Goal: Task Accomplishment & Management: Manage account settings

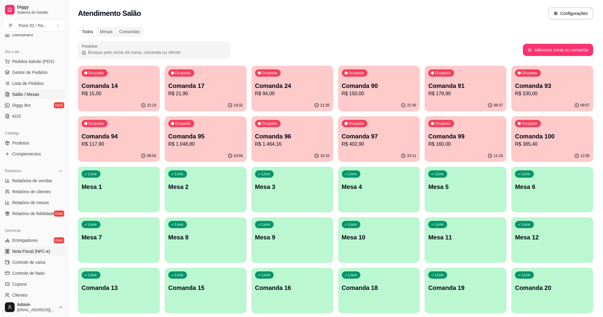
scroll to position [120, 0]
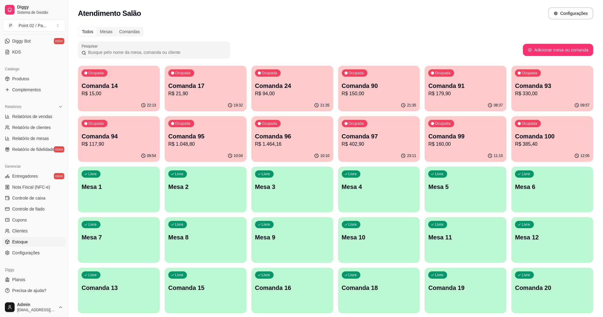
click at [32, 246] on link "Estoque" at bounding box center [33, 242] width 63 height 10
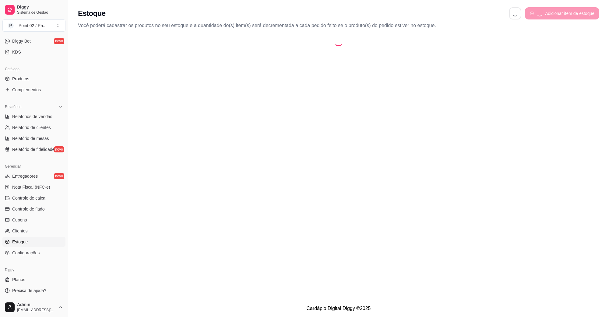
select select "QUANTITY_ORDER"
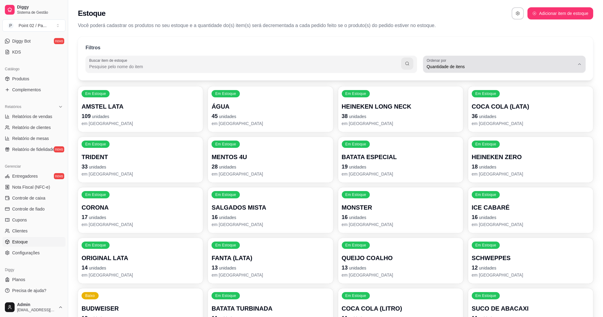
click at [505, 65] on span "Quantidade de itens" at bounding box center [501, 67] width 148 height 6
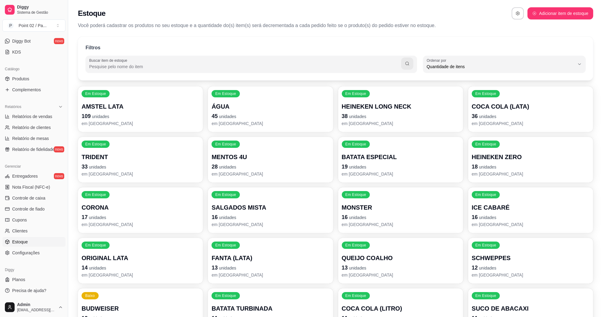
click at [475, 52] on div "Filtros" at bounding box center [336, 48] width 500 height 8
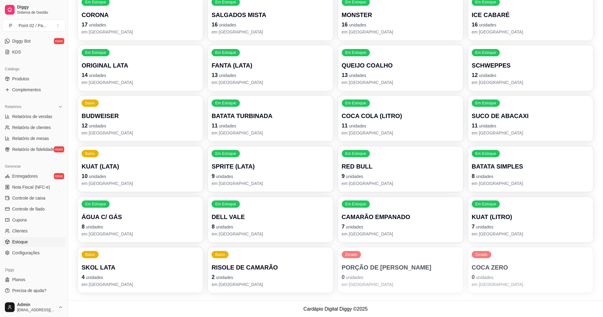
scroll to position [193, 0]
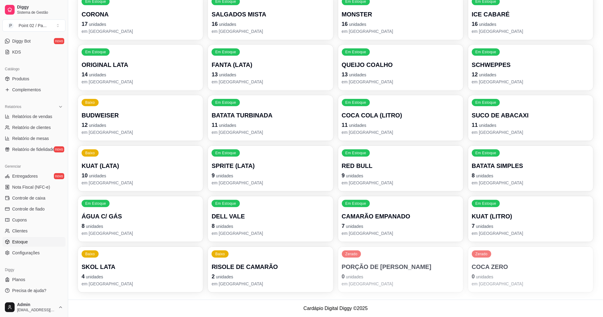
click at [356, 166] on p "RED BULL" at bounding box center [401, 166] width 118 height 9
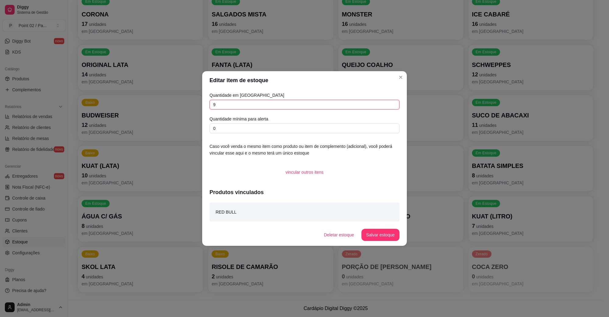
click at [291, 108] on input "9" at bounding box center [304, 105] width 190 height 10
type input "13"
click at [337, 128] on input "0" at bounding box center [304, 129] width 190 height 10
type input "0"
type input "6"
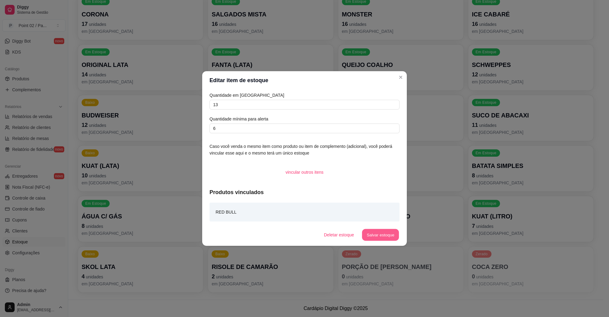
click at [373, 229] on button "Salvar estoque" at bounding box center [379, 235] width 37 height 12
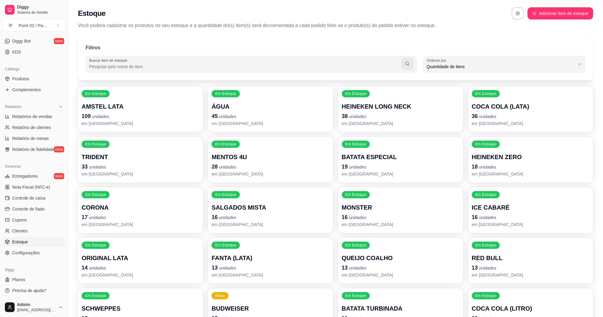
scroll to position [38, 0]
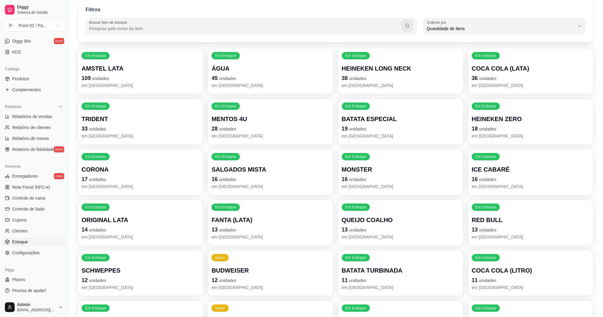
click at [268, 219] on p "FANTA (LATA)" at bounding box center [270, 220] width 118 height 9
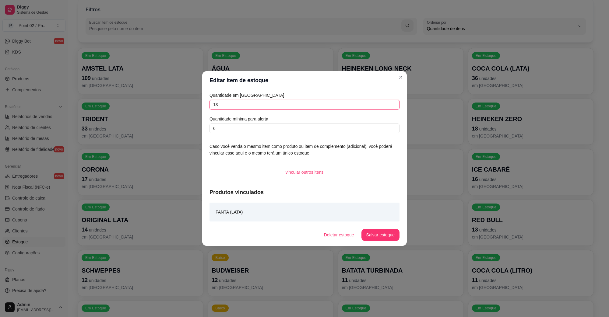
click at [242, 104] on input "13" at bounding box center [304, 105] width 190 height 10
type input "18"
click at [395, 230] on button "Salvar estoque" at bounding box center [379, 235] width 37 height 12
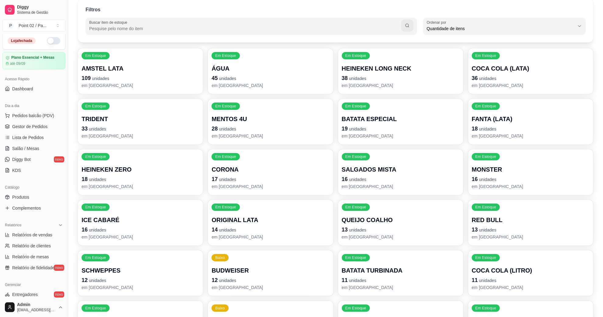
scroll to position [0, 0]
click at [23, 151] on span "Salão / Mesas" at bounding box center [25, 151] width 27 height 6
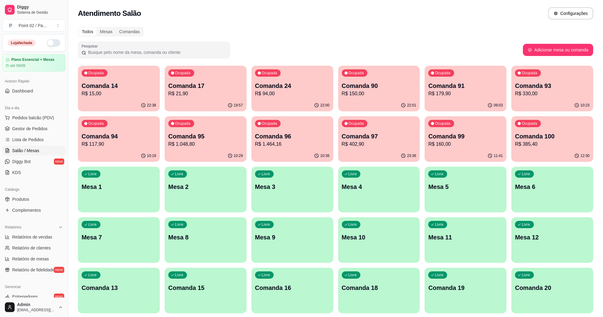
click at [279, 33] on div "Todos Mesas Comandas" at bounding box center [335, 32] width 515 height 10
click at [209, 75] on div "Ocupada Comanda 17 R$ 21,90" at bounding box center [205, 82] width 79 height 33
